Goal: Information Seeking & Learning: Find specific page/section

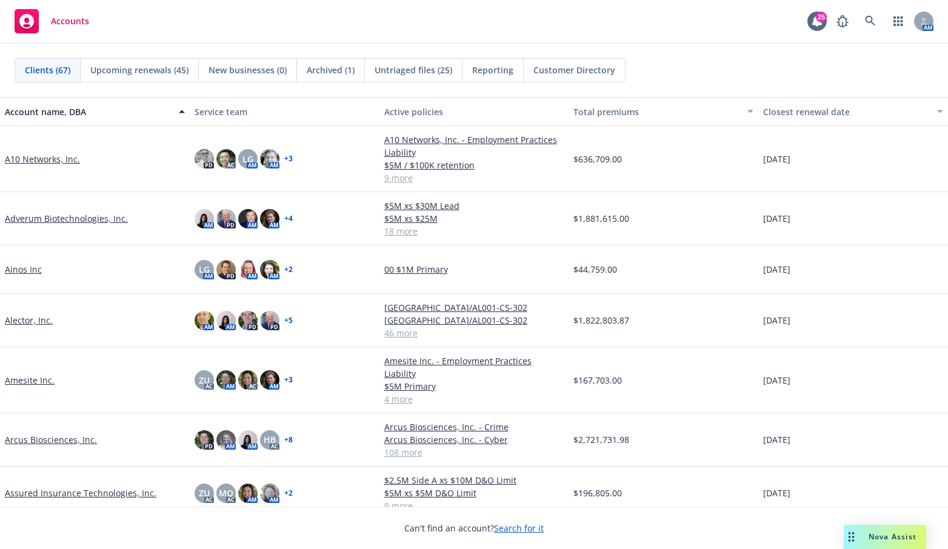
click at [204, 40] on div "Accounts 25 AM" at bounding box center [474, 22] width 948 height 44
click at [870, 18] on icon at bounding box center [870, 21] width 11 height 11
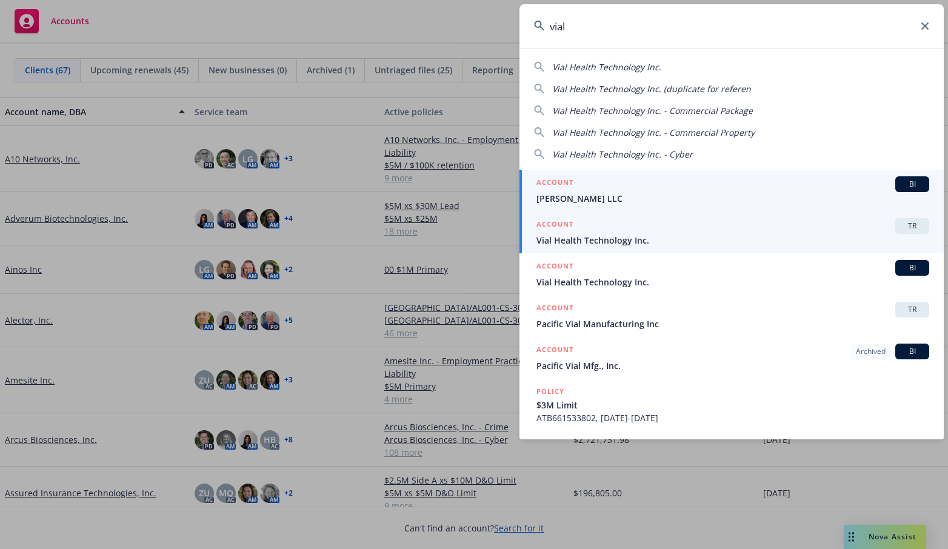
type input "vial"
click at [654, 232] on div "ACCOUNT TR" at bounding box center [732, 226] width 393 height 16
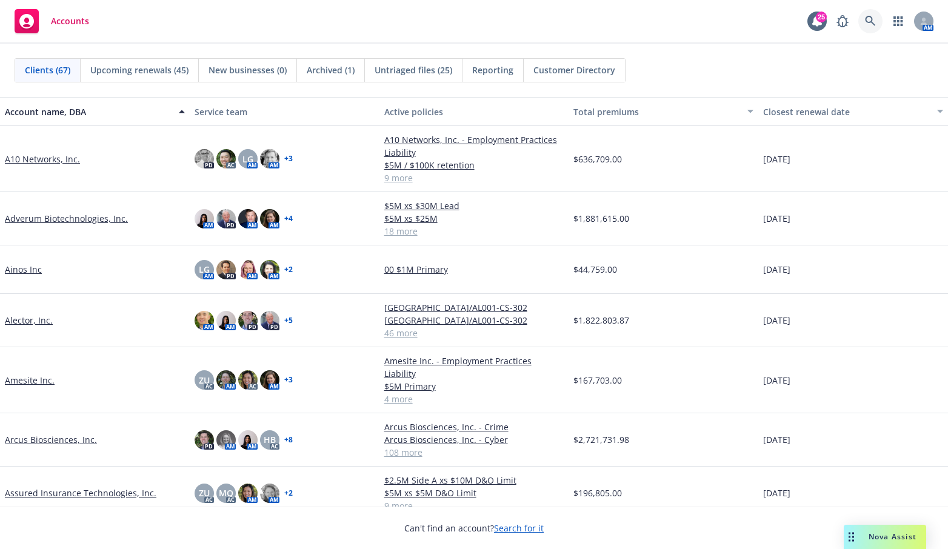
click at [870, 21] on icon at bounding box center [870, 21] width 11 height 11
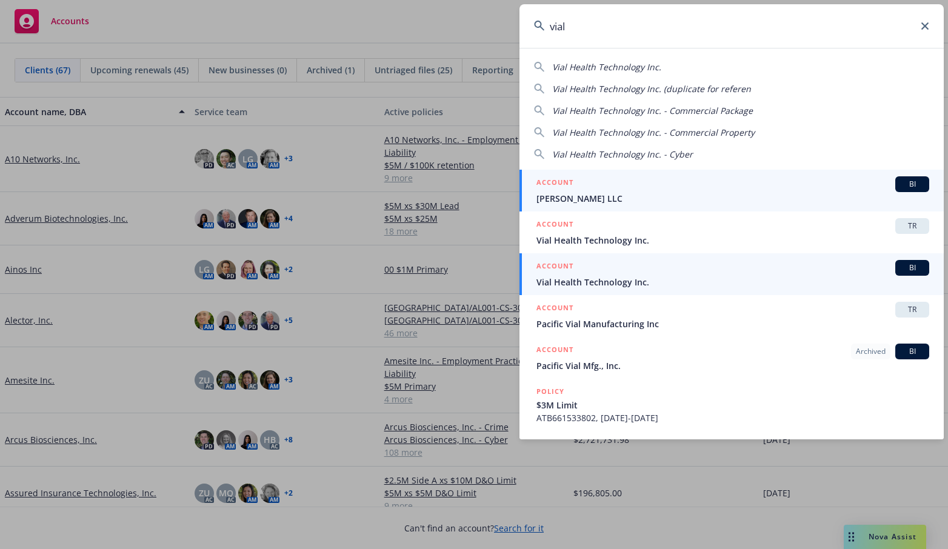
type input "vial"
click at [621, 279] on span "Vial Health Technology Inc." at bounding box center [732, 282] width 393 height 13
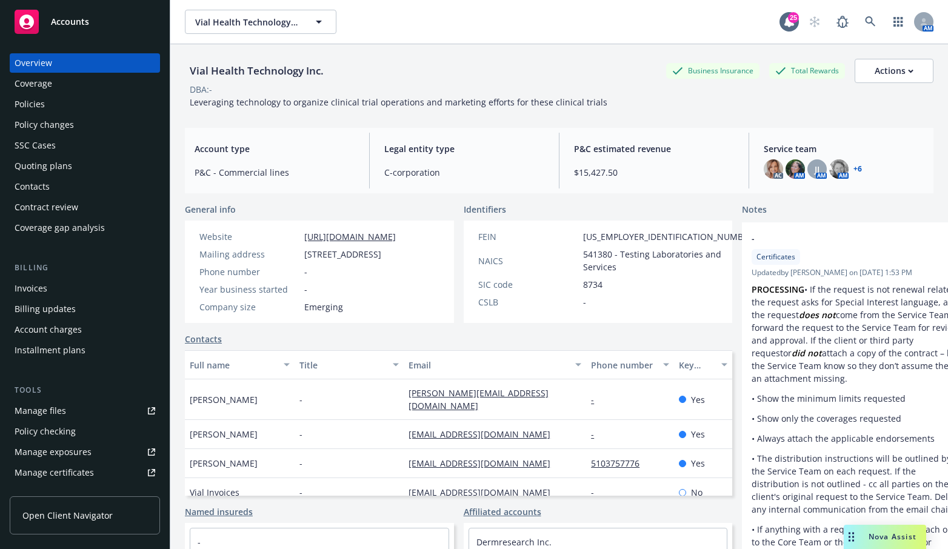
click at [30, 102] on div "Policies" at bounding box center [30, 104] width 30 height 19
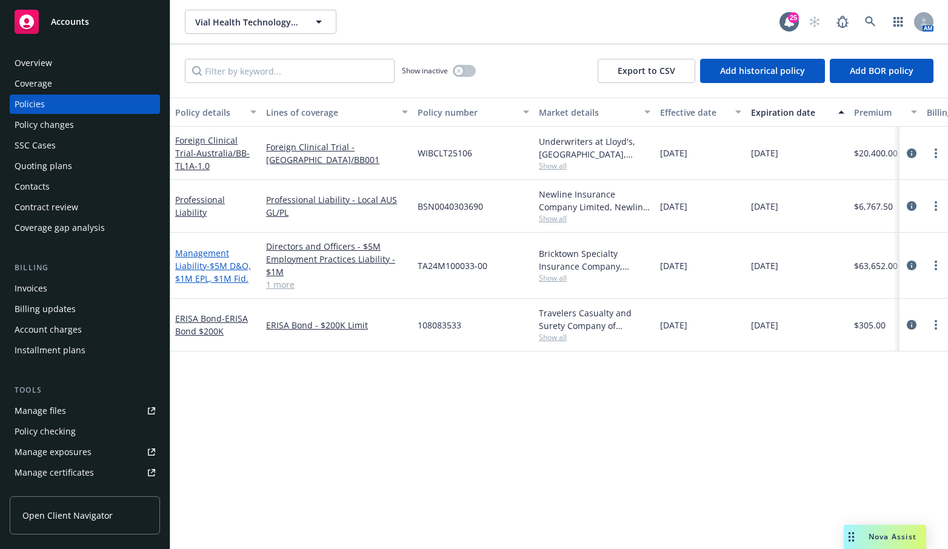
click at [218, 271] on span "- $5M D&O, $1M EPL, $1M Fid." at bounding box center [213, 272] width 76 height 24
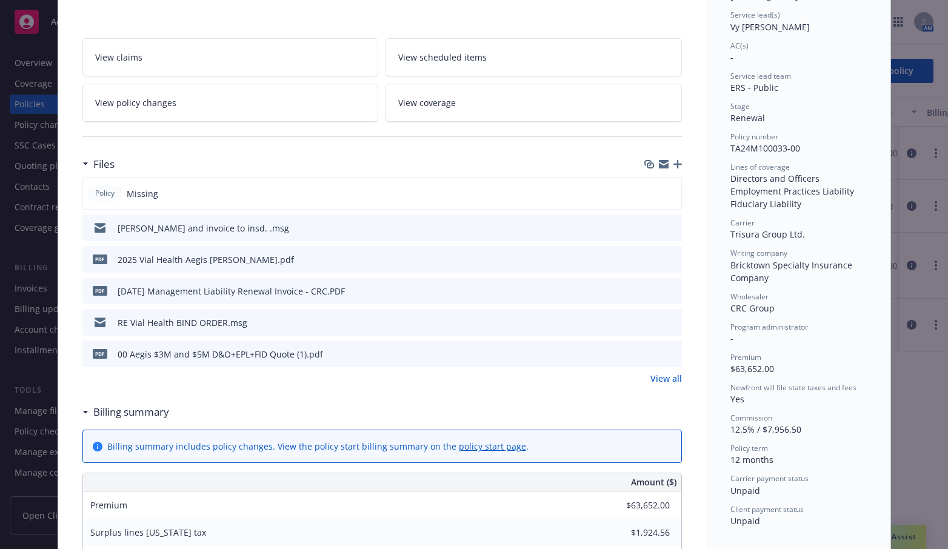
scroll to position [181, 0]
click at [209, 261] on div "2025 Vial Health Aegis [PERSON_NAME].pdf" at bounding box center [206, 259] width 176 height 13
click at [667, 257] on icon "preview file" at bounding box center [670, 258] width 11 height 8
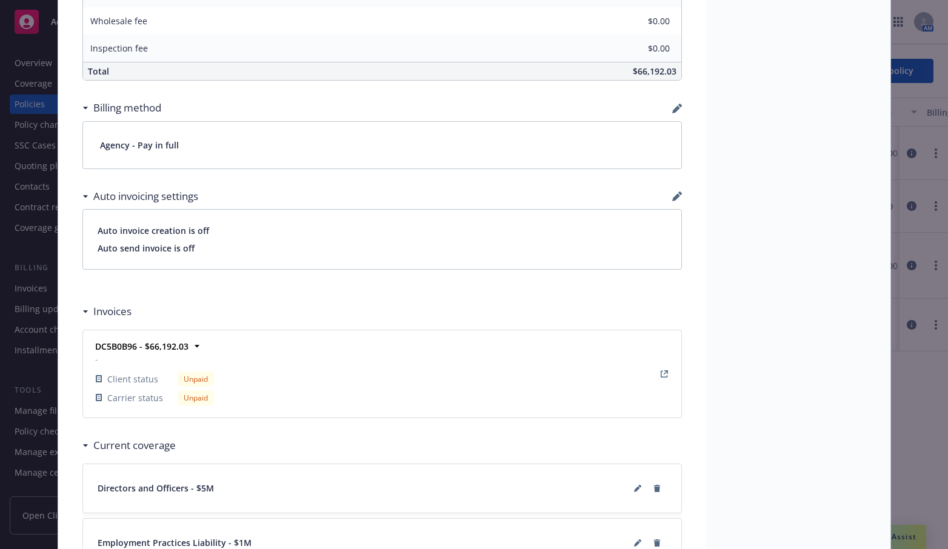
scroll to position [829, 0]
click at [672, 109] on icon "button" at bounding box center [676, 109] width 8 height 8
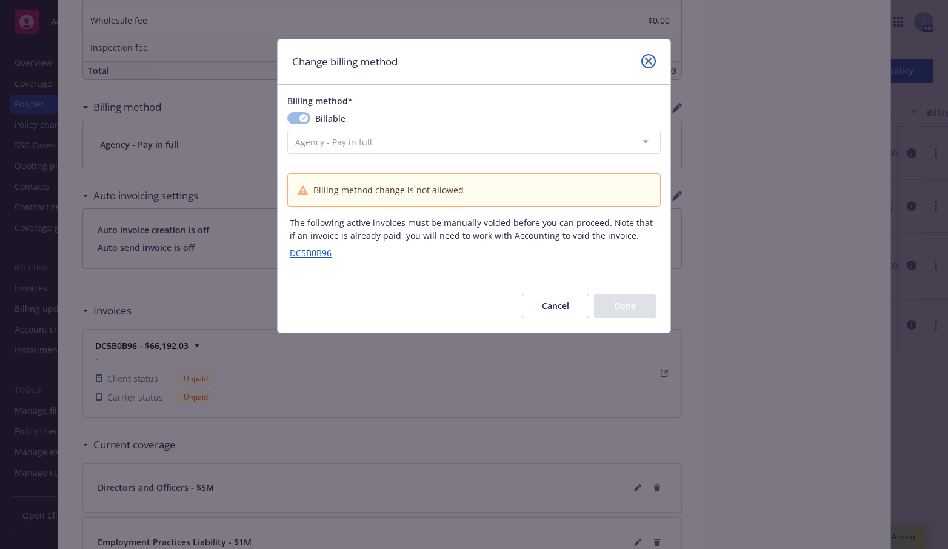
click at [649, 62] on icon "close" at bounding box center [648, 61] width 7 height 7
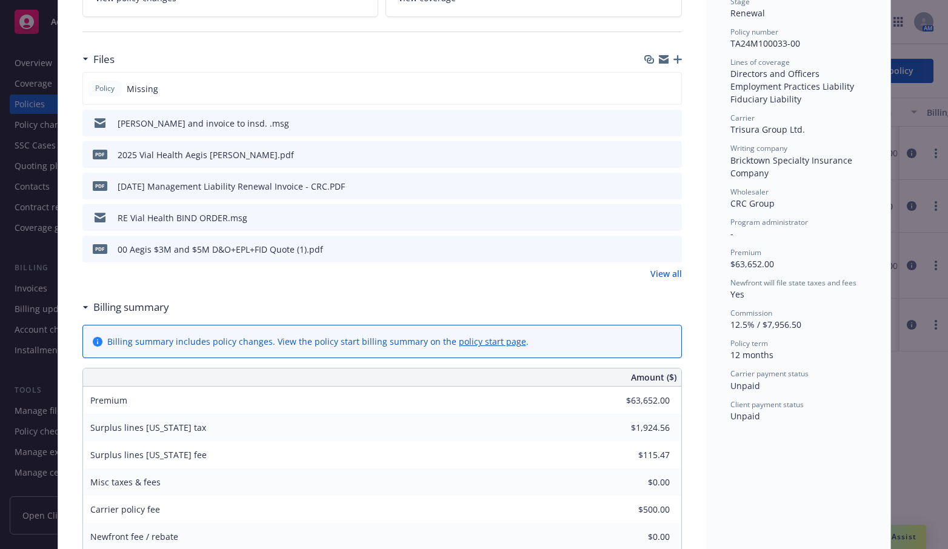
scroll to position [286, 0]
click at [812, 257] on div "Premium $63,652.00" at bounding box center [798, 258] width 136 height 23
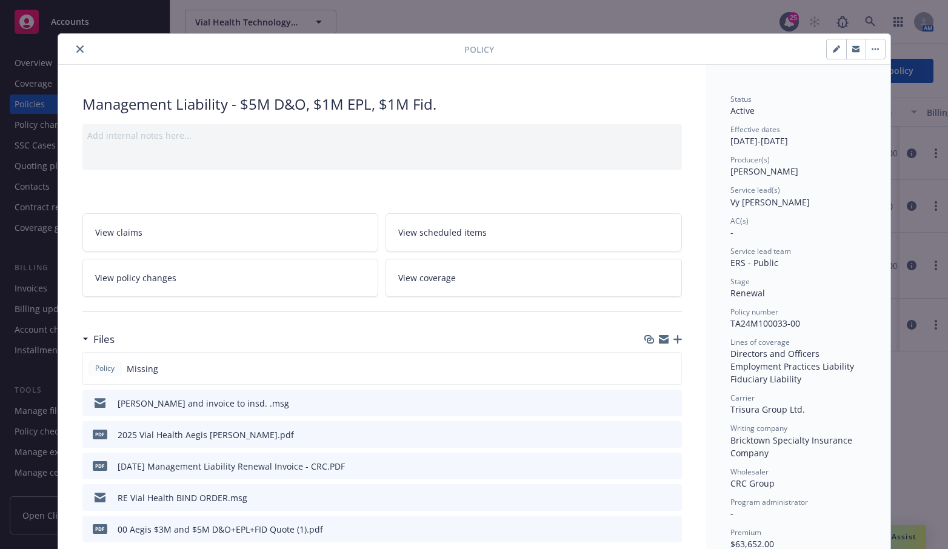
scroll to position [4, 0]
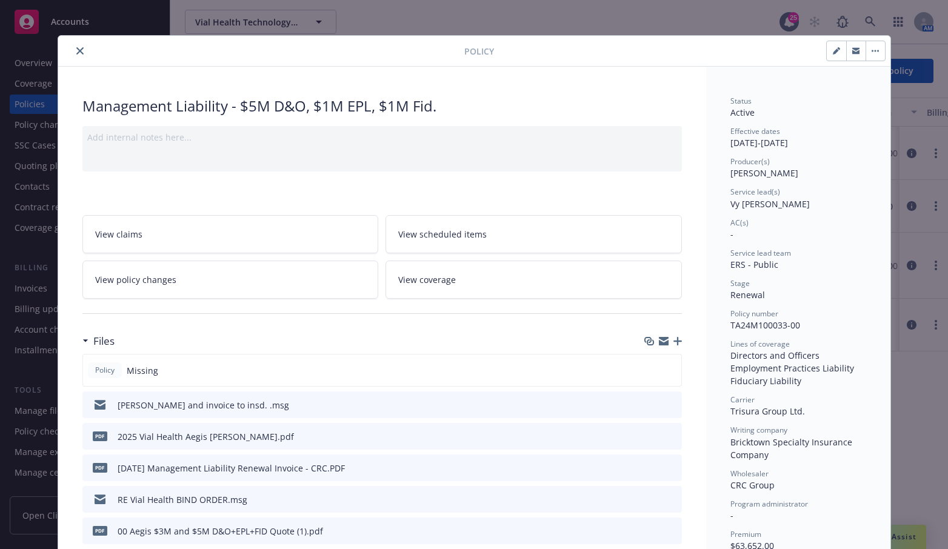
click at [76, 54] on icon "close" at bounding box center [79, 50] width 7 height 7
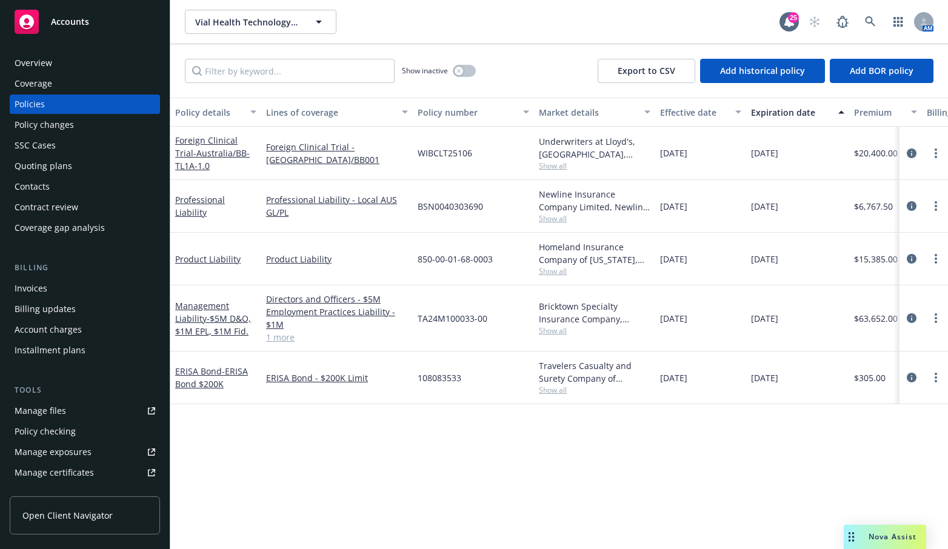
click at [199, 454] on div "Policy details Lines of coverage Policy number Market details Effective date Ex…" at bounding box center [559, 324] width 778 height 452
click at [52, 125] on div "Policy changes" at bounding box center [44, 124] width 59 height 19
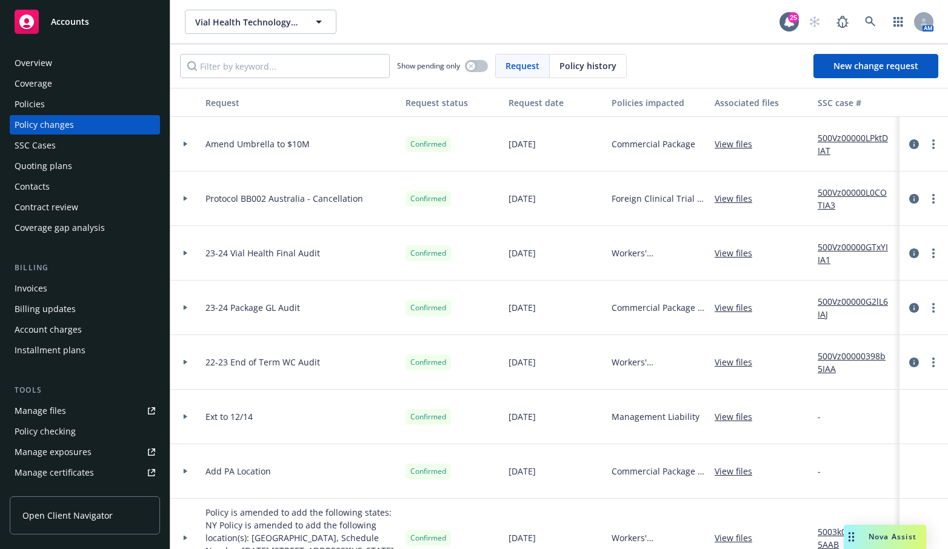
click at [413, 32] on div "Vial Health Technology Inc. Vial Health Technology Inc." at bounding box center [482, 22] width 595 height 24
click at [398, 25] on div "Vial Health Technology Inc. Vial Health Technology Inc." at bounding box center [482, 22] width 595 height 24
click at [396, 15] on div "Vial Health Technology Inc. Vial Health Technology Inc." at bounding box center [482, 22] width 595 height 24
